Goal: Information Seeking & Learning: Learn about a topic

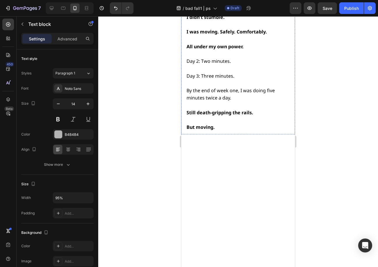
scroll to position [4285, 0]
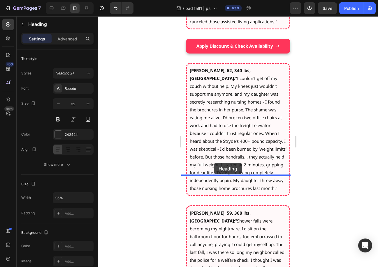
drag, startPoint x: 183, startPoint y: 115, endPoint x: 214, endPoint y: 163, distance: 56.7
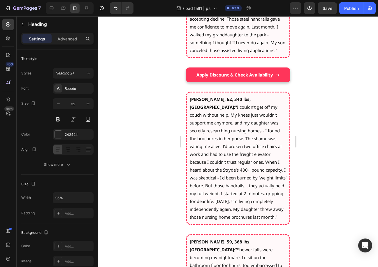
click at [331, 159] on div at bounding box center [238, 141] width 280 height 251
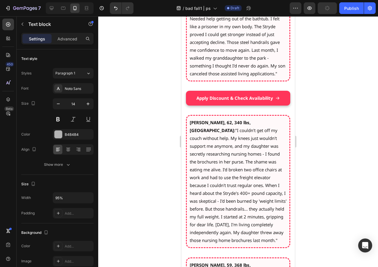
drag, startPoint x: 239, startPoint y: 175, endPoint x: 241, endPoint y: 198, distance: 23.4
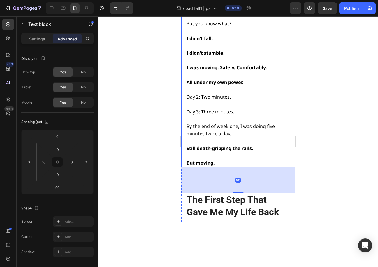
scroll to position [4257, 0]
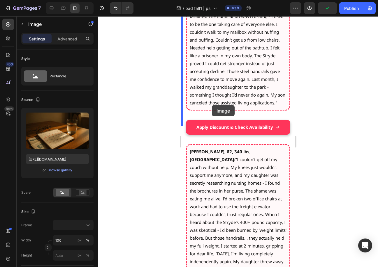
scroll to position [4825, 0]
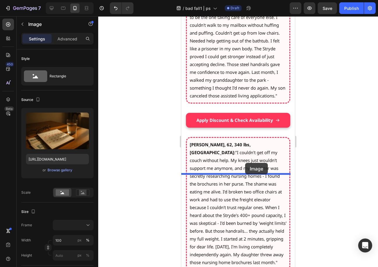
drag, startPoint x: 186, startPoint y: 35, endPoint x: 245, endPoint y: 163, distance: 141.3
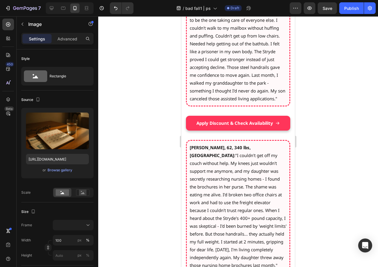
scroll to position [4747, 0]
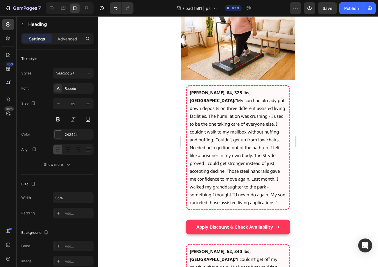
scroll to position [4689, 0]
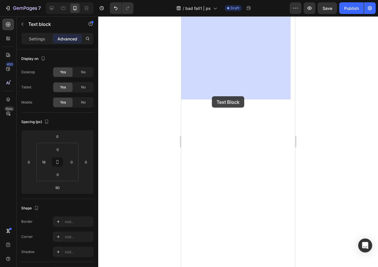
scroll to position [5177, 0]
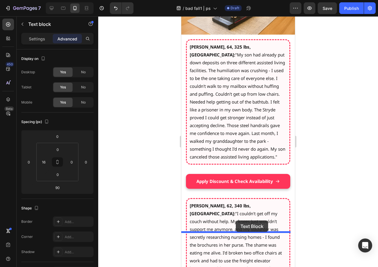
drag, startPoint x: 186, startPoint y: 31, endPoint x: 236, endPoint y: 221, distance: 195.7
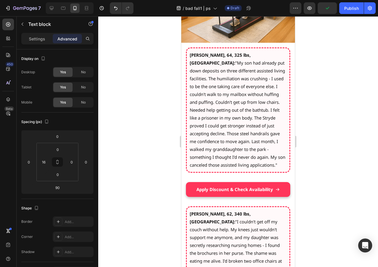
scroll to position [5175, 0]
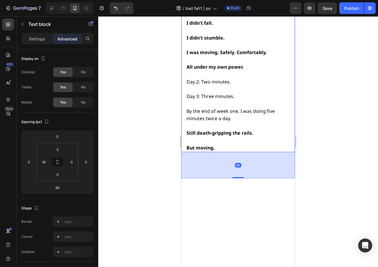
scroll to position [5313, 0]
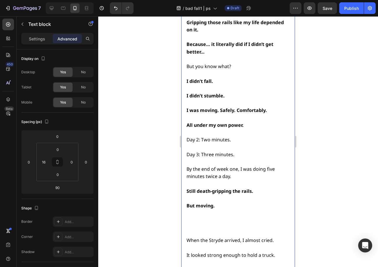
scroll to position [4772, 0]
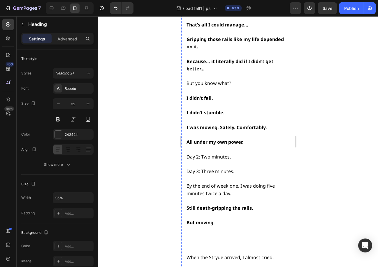
scroll to position [4860, 0]
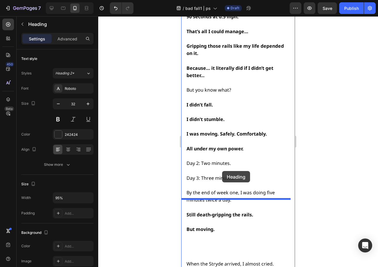
drag, startPoint x: 187, startPoint y: 86, endPoint x: 222, endPoint y: 173, distance: 93.4
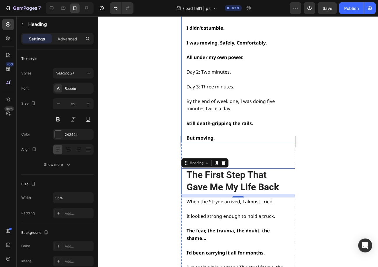
scroll to position [4889, 0]
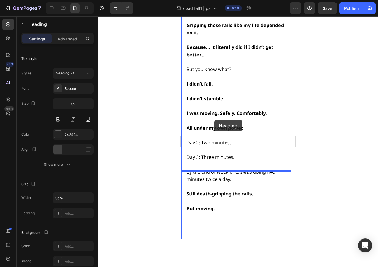
drag, startPoint x: 186, startPoint y: 39, endPoint x: 219, endPoint y: 124, distance: 91.8
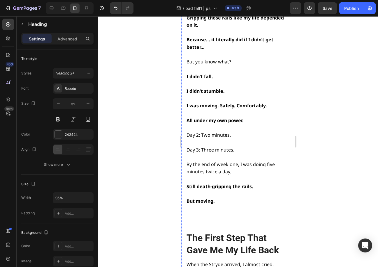
scroll to position [4831, 0]
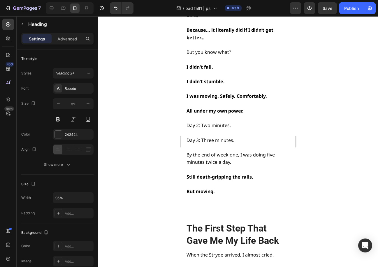
click at [321, 159] on div at bounding box center [238, 141] width 280 height 251
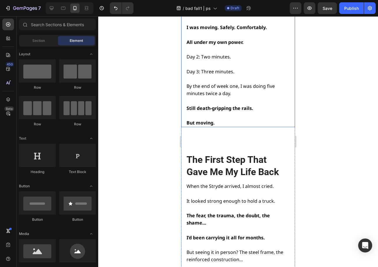
scroll to position [4918, 0]
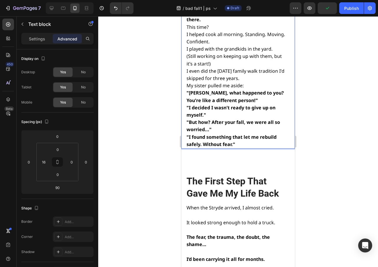
scroll to position [4932, 0]
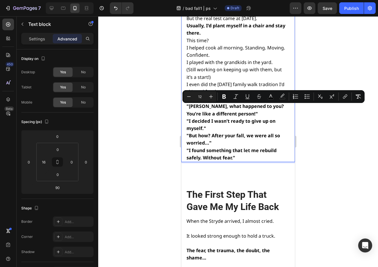
click at [148, 117] on div at bounding box center [238, 141] width 280 height 251
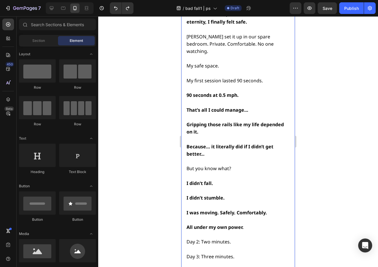
scroll to position [4874, 0]
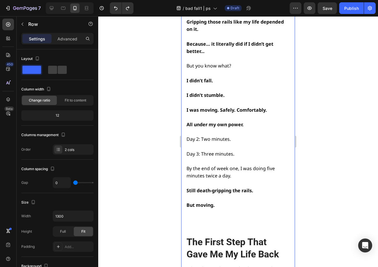
click at [115, 7] on icon "Undo/Redo" at bounding box center [115, 8] width 3 height 4
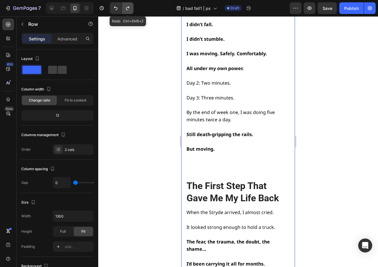
click at [124, 7] on button "Undo/Redo" at bounding box center [128, 8] width 12 height 12
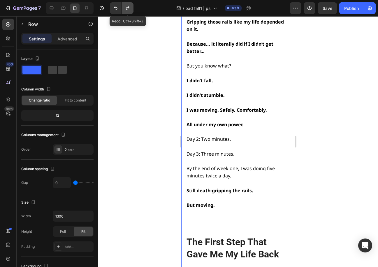
click at [124, 7] on button "Undo/Redo" at bounding box center [128, 8] width 12 height 12
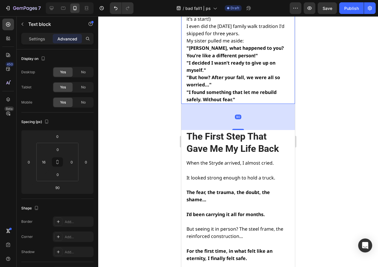
scroll to position [4984, 0]
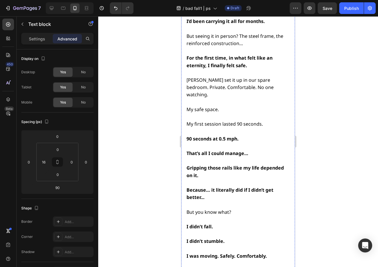
scroll to position [4958, 0]
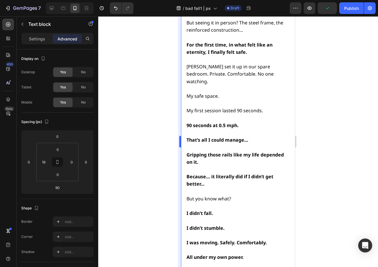
scroll to position [5194, 0]
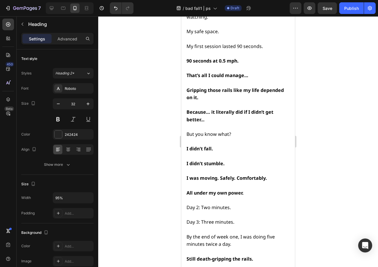
click at [335, 222] on div at bounding box center [238, 141] width 280 height 251
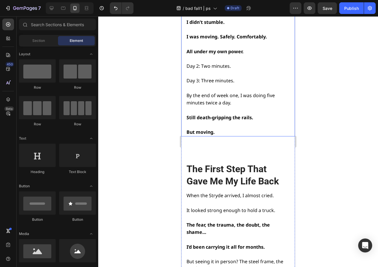
scroll to position [5340, 0]
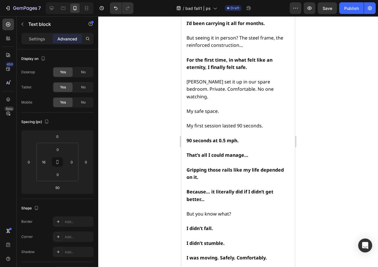
scroll to position [5389, 0]
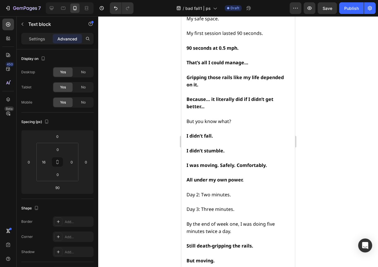
scroll to position [5574, 0]
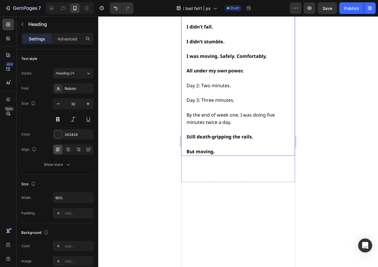
scroll to position [5690, 0]
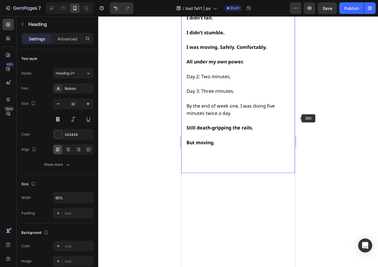
click at [316, 118] on div at bounding box center [238, 141] width 280 height 251
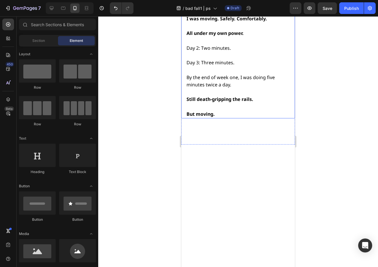
scroll to position [5719, 0]
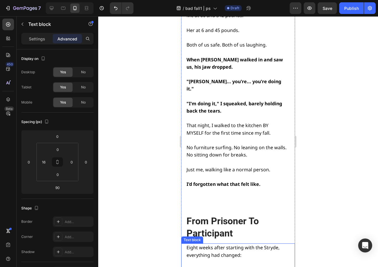
scroll to position [4838, 0]
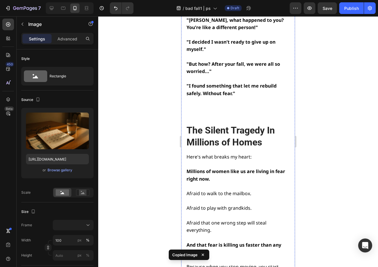
scroll to position [5304, 0]
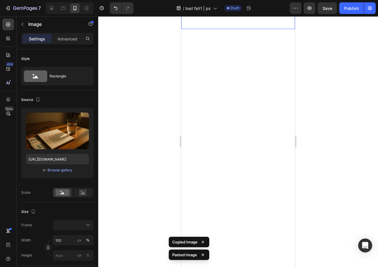
scroll to position [5770, 0]
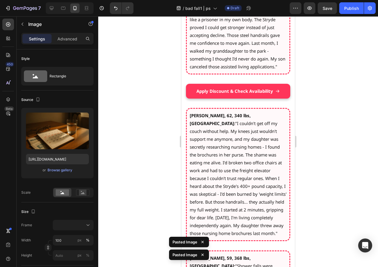
scroll to position [6091, 0]
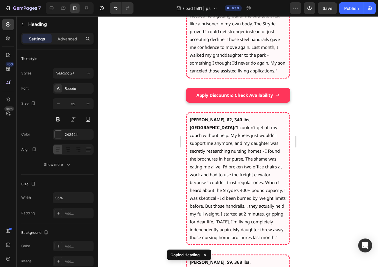
scroll to position [6062, 0]
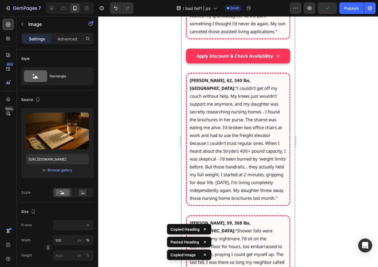
scroll to position [6120, 0]
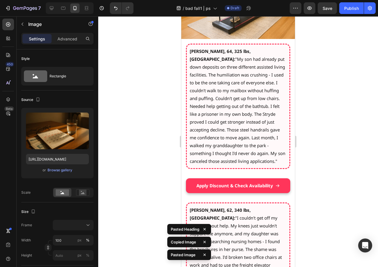
scroll to position [6032, 0]
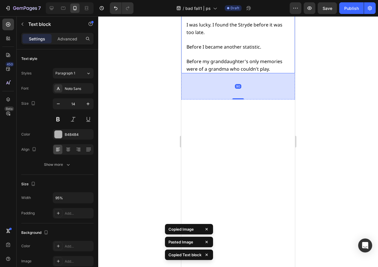
scroll to position [6117, 0]
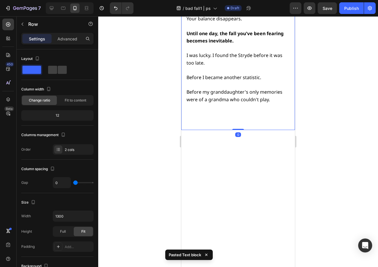
scroll to position [6087, 0]
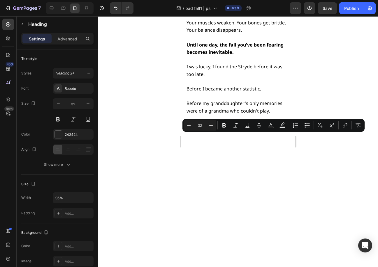
type input "17"
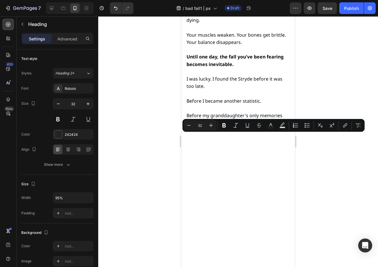
drag, startPoint x: 205, startPoint y: 139, endPoint x: 182, endPoint y: 140, distance: 23.0
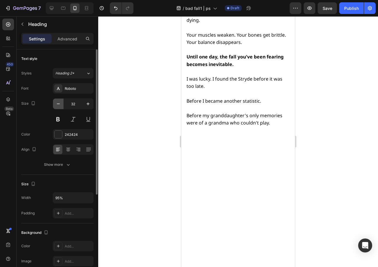
click at [57, 104] on icon "button" at bounding box center [58, 104] width 6 height 6
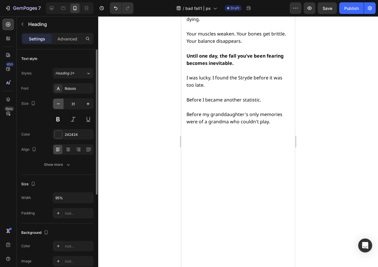
click at [57, 104] on icon "button" at bounding box center [58, 104] width 3 height 1
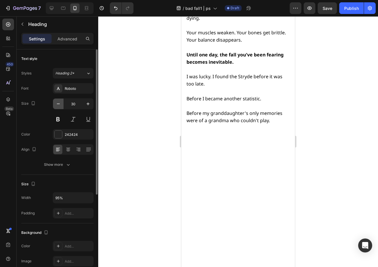
click at [57, 104] on icon "button" at bounding box center [58, 104] width 3 height 1
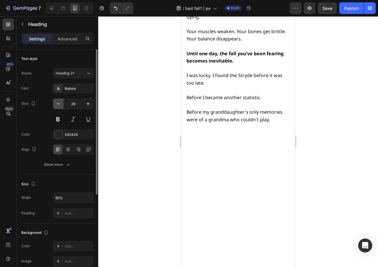
click at [57, 104] on icon "button" at bounding box center [58, 104] width 3 height 1
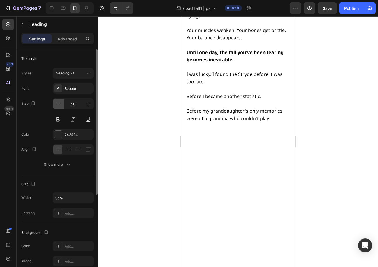
click at [57, 104] on icon "button" at bounding box center [58, 104] width 3 height 1
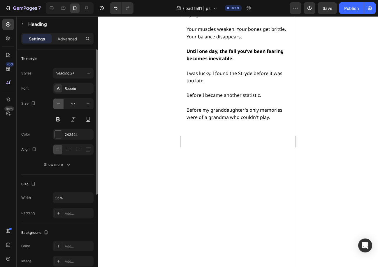
click at [57, 104] on icon "button" at bounding box center [58, 104] width 3 height 1
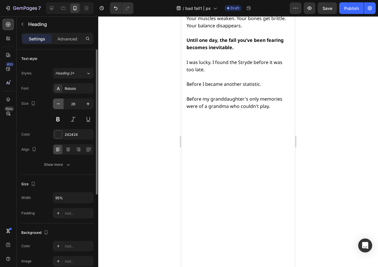
click at [57, 104] on icon "button" at bounding box center [58, 104] width 3 height 1
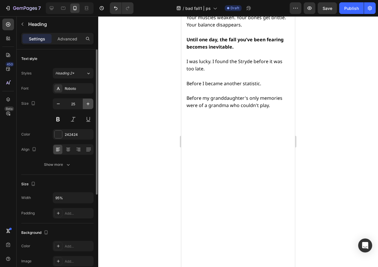
click at [89, 103] on icon "button" at bounding box center [88, 104] width 6 height 6
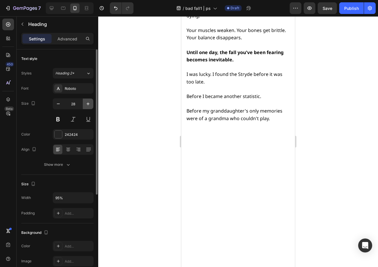
click at [89, 103] on icon "button" at bounding box center [88, 104] width 6 height 6
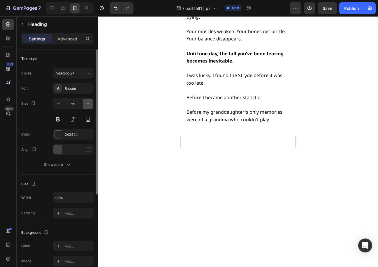
click at [89, 103] on icon "button" at bounding box center [88, 104] width 6 height 6
type input "30"
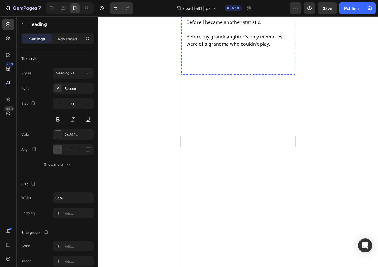
scroll to position [6117, 0]
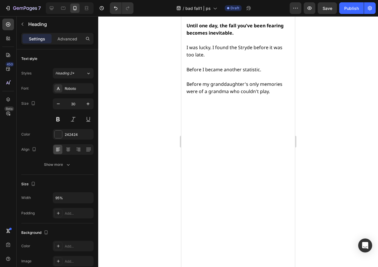
click at [163, 110] on div at bounding box center [238, 141] width 280 height 251
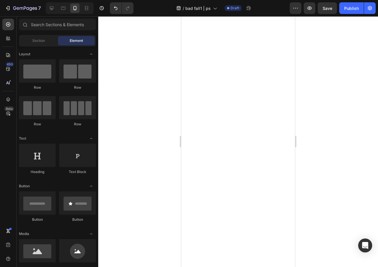
scroll to position [6233, 0]
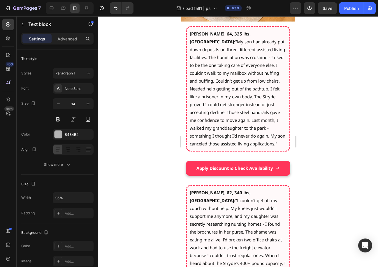
scroll to position [6569, 0]
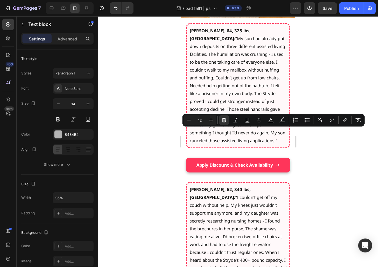
drag, startPoint x: 226, startPoint y: 142, endPoint x: 185, endPoint y: 134, distance: 41.3
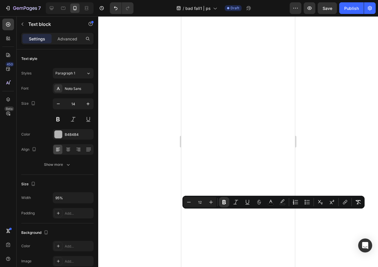
scroll to position [6540, 0]
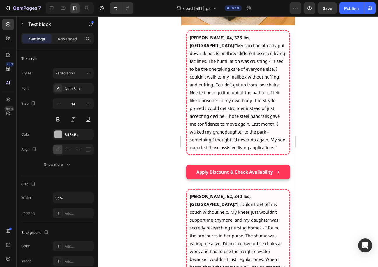
drag, startPoint x: 237, startPoint y: 214, endPoint x: 244, endPoint y: 169, distance: 45.0
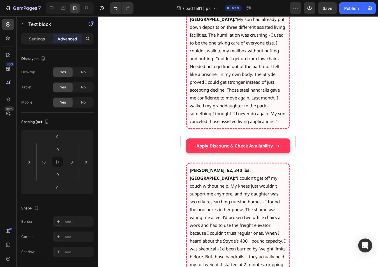
click at [330, 208] on div at bounding box center [238, 141] width 280 height 251
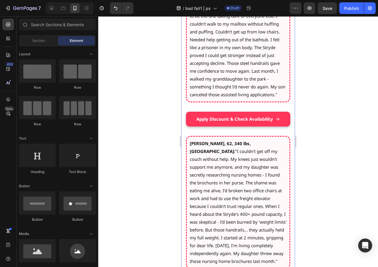
scroll to position [6569, 0]
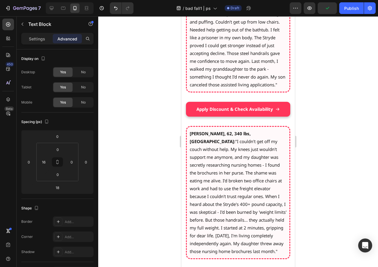
scroll to position [6599, 0]
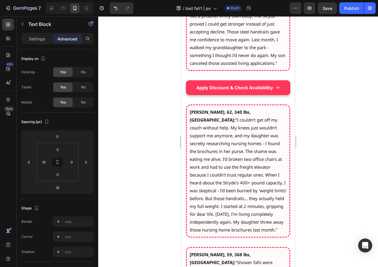
drag, startPoint x: 257, startPoint y: 191, endPoint x: 189, endPoint y: 163, distance: 72.9
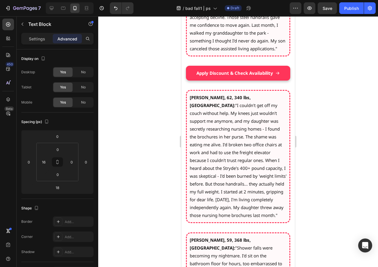
click at [330, 184] on div at bounding box center [238, 141] width 280 height 251
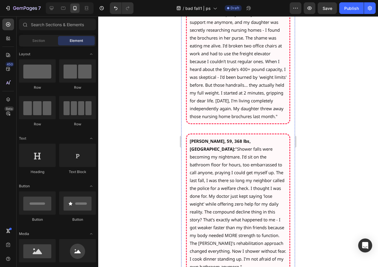
scroll to position [6744, 0]
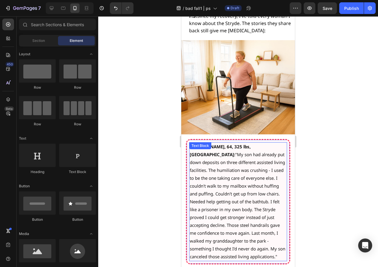
click at [235, 161] on p "[PERSON_NAME], 64, 325 lbs, [GEOGRAPHIC_DATA]: "My son had already put down dep…" at bounding box center [238, 202] width 97 height 118
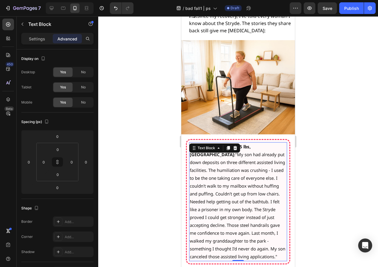
click at [235, 161] on p "[PERSON_NAME], 64, 325 lbs, [GEOGRAPHIC_DATA]: "My son had already put down dep…" at bounding box center [238, 202] width 97 height 118
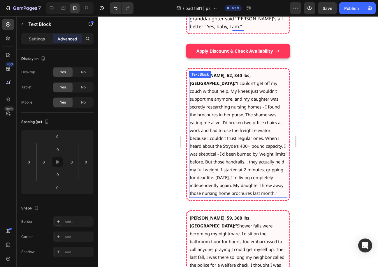
scroll to position [6919, 0]
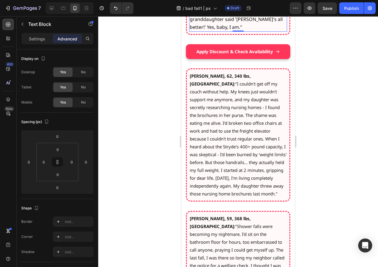
click at [235, 111] on p "[PERSON_NAME], 62, 340 lbs, [GEOGRAPHIC_DATA]: "I couldn't get off my couch wit…" at bounding box center [238, 135] width 97 height 126
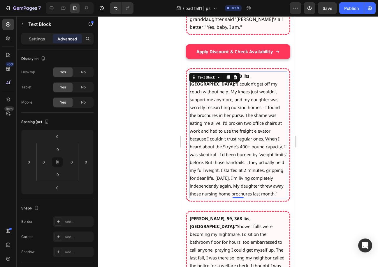
click at [235, 111] on p "[PERSON_NAME], 62, 340 lbs, [GEOGRAPHIC_DATA]: "I couldn't get off my couch wit…" at bounding box center [238, 135] width 97 height 126
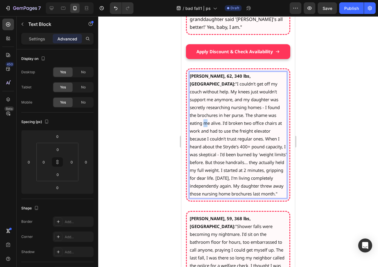
click at [235, 111] on p "[PERSON_NAME], 62, 340 lbs, [GEOGRAPHIC_DATA]: "I couldn't get off my couch wit…" at bounding box center [238, 135] width 97 height 126
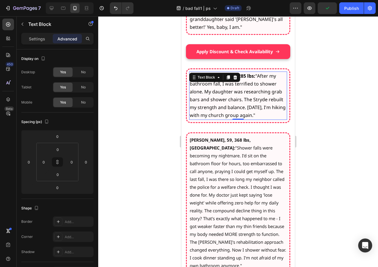
click at [250, 178] on p "[PERSON_NAME], 59, 368 lbs, [GEOGRAPHIC_DATA]: "Shower falls were becoming my n…" at bounding box center [238, 203] width 97 height 134
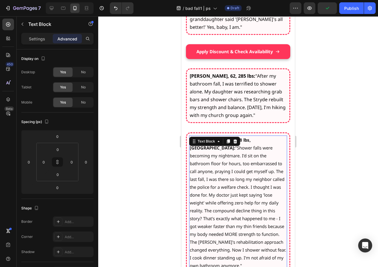
click at [250, 178] on p "[PERSON_NAME], 59, 368 lbs, [GEOGRAPHIC_DATA]: "Shower falls were becoming my n…" at bounding box center [238, 203] width 97 height 134
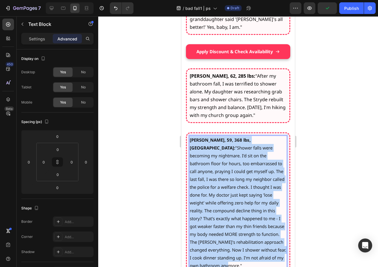
click at [250, 178] on p "[PERSON_NAME], 59, 368 lbs, [GEOGRAPHIC_DATA]: "Shower falls were becoming my n…" at bounding box center [238, 203] width 97 height 134
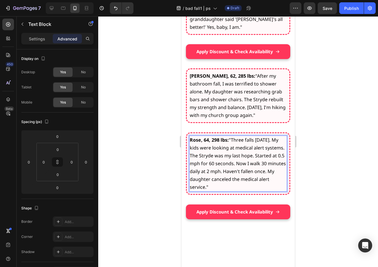
click at [323, 172] on div at bounding box center [238, 141] width 280 height 251
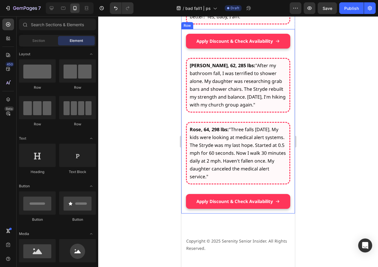
scroll to position [6948, 0]
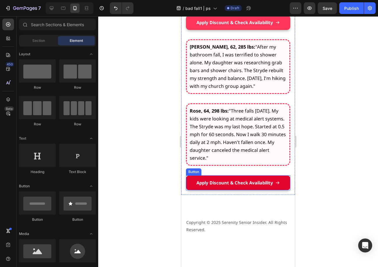
click at [223, 191] on link "Apply Discount & Check Availability" at bounding box center [238, 183] width 104 height 15
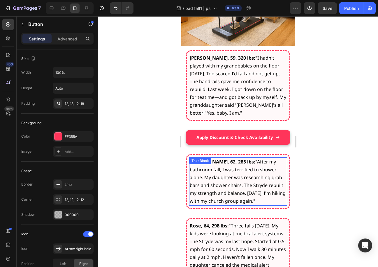
scroll to position [6832, 0]
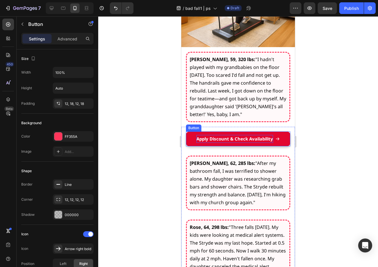
click at [238, 138] on span "Apply Discount & Check Availability" at bounding box center [234, 139] width 77 height 6
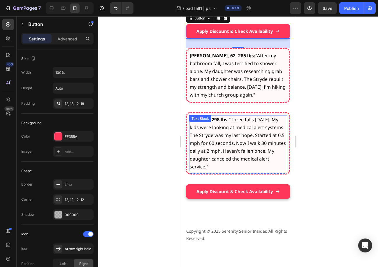
scroll to position [6977, 0]
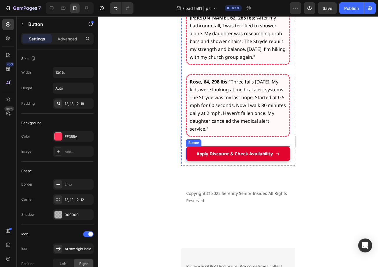
click at [188, 156] on link "Apply Discount & Check Availability" at bounding box center [238, 154] width 104 height 15
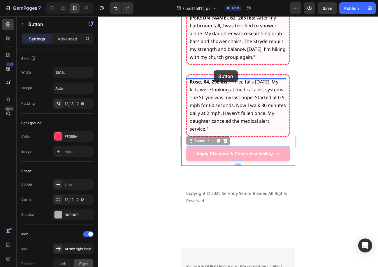
drag, startPoint x: 189, startPoint y: 146, endPoint x: 214, endPoint y: 71, distance: 79.8
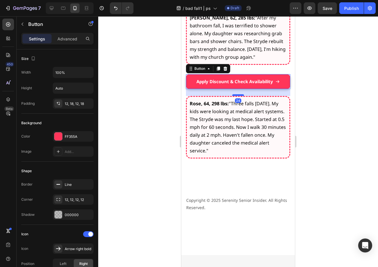
drag, startPoint x: 235, startPoint y: 92, endPoint x: 235, endPoint y: 99, distance: 7.0
click at [235, 96] on div at bounding box center [238, 95] width 12 height 2
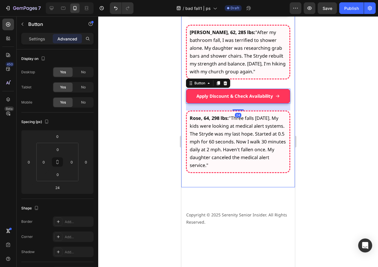
click at [231, 169] on span "Rose, 64, 298 lbs: "Three falls [DATE]. My kids were looking at medical alert s…" at bounding box center [238, 142] width 96 height 54
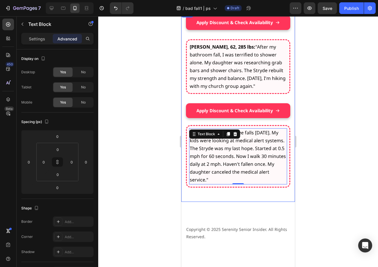
click at [246, 198] on div "Apply Discount & Check Availability Button [PERSON_NAME], 62, 285 lbs: "After m…" at bounding box center [238, 106] width 104 height 182
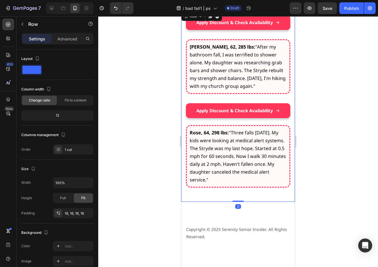
click at [275, 193] on div "Apply Discount & Check Availability Button [PERSON_NAME], 62, 285 lbs: "After m…" at bounding box center [238, 106] width 104 height 182
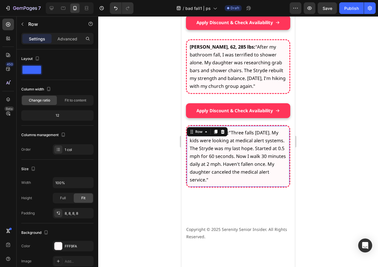
click at [276, 188] on div "Rose, 64, 298 lbs: "Three falls [DATE]. My kids were looking at medical alert s…" at bounding box center [238, 156] width 104 height 63
click at [283, 188] on div "Rose, 64, 298 lbs: "Three falls [DATE]. My kids were looking at medical alert s…" at bounding box center [238, 156] width 104 height 63
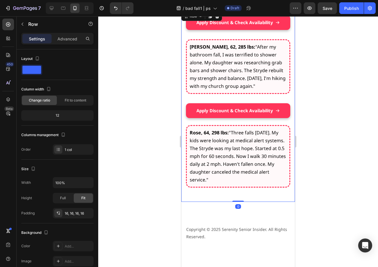
click at [242, 198] on div "Apply Discount & Check Availability Button [PERSON_NAME], 62, 285 lbs: "After m…" at bounding box center [238, 106] width 104 height 182
click at [61, 41] on p "Advanced" at bounding box center [67, 39] width 20 height 6
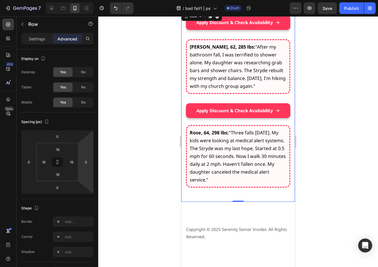
click at [185, 162] on div "Apply Discount & Check Availability Button [PERSON_NAME], 62, 285 lbs: "After m…" at bounding box center [238, 106] width 114 height 192
click at [190, 162] on span "Rose, 64, 298 lbs: "Three falls [DATE]. My kids were looking at medical alert s…" at bounding box center [238, 157] width 96 height 54
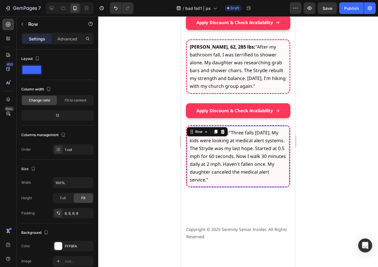
click at [187, 162] on div "Rose, 64, 298 lbs: "Three falls [DATE]. My kids were looking at medical alert s…" at bounding box center [238, 156] width 104 height 63
click at [68, 38] on p "Advanced" at bounding box center [67, 39] width 20 height 6
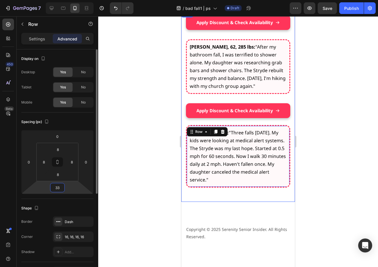
click at [64, 0] on html "7 Version history / bad fall1 | ps Draft Preview Save Publish 450 Beta Sections…" at bounding box center [189, 0] width 378 height 0
click at [61, 191] on input "33" at bounding box center [58, 188] width 12 height 9
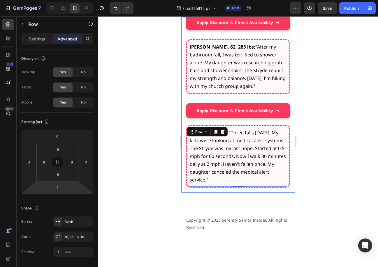
drag, startPoint x: 73, startPoint y: 187, endPoint x: 75, endPoint y: 192, distance: 4.9
click at [75, 0] on html "7 Version history / bad fall1 | ps Draft Preview Save Publish 450 Beta Sections…" at bounding box center [189, 0] width 378 height 0
click at [59, 190] on input "1" at bounding box center [58, 188] width 12 height 9
type input "1"
type input "0"
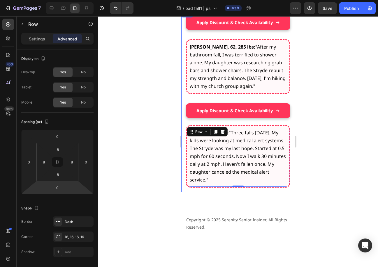
click at [124, 171] on div at bounding box center [238, 141] width 280 height 251
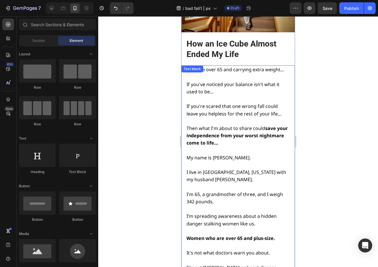
scroll to position [168, 0]
